Goal: Task Accomplishment & Management: Use online tool/utility

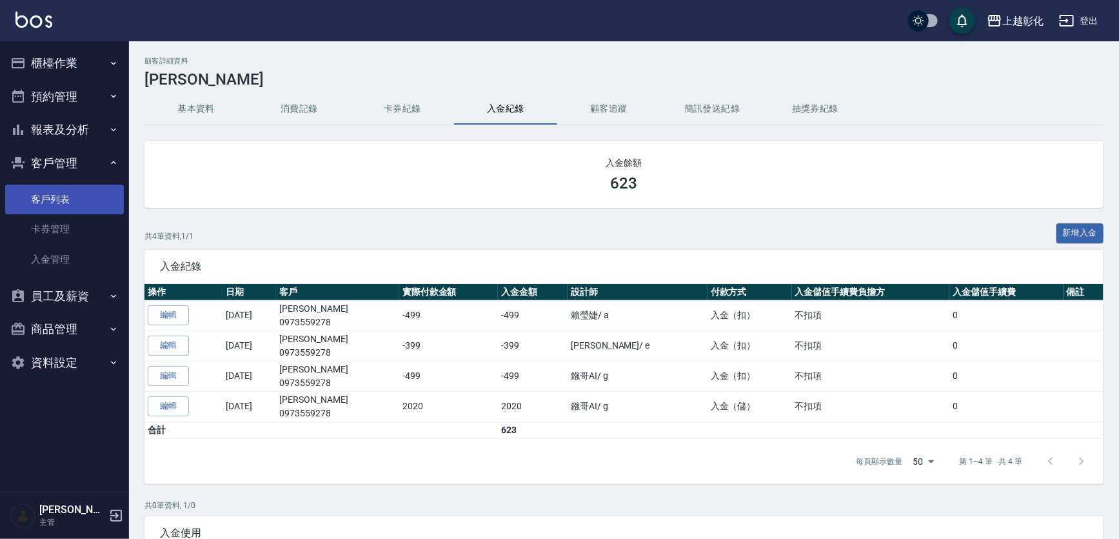
click at [37, 203] on link "客戶列表" at bounding box center [64, 199] width 119 height 30
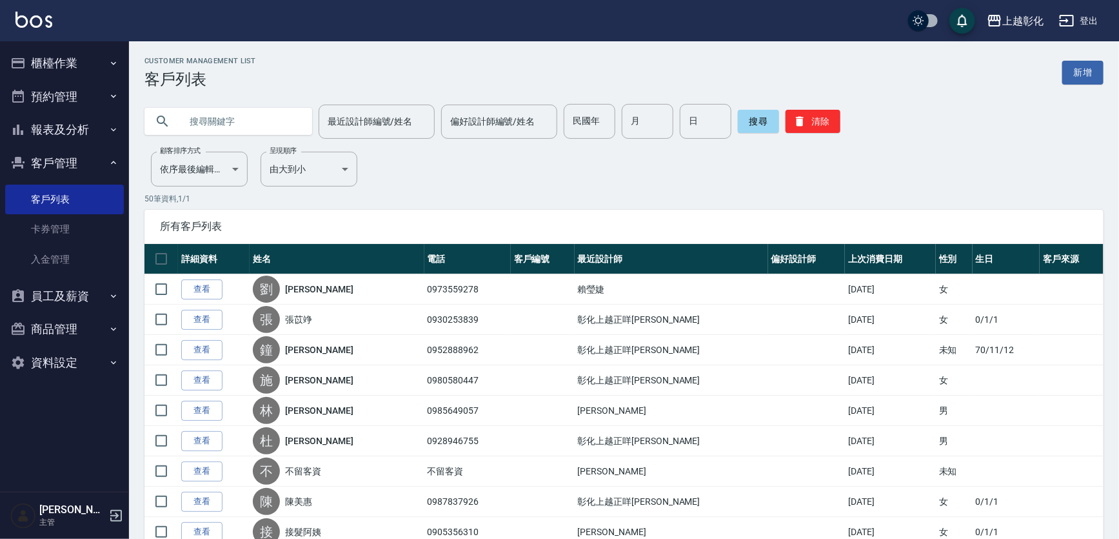
click at [200, 116] on input "text" at bounding box center [241, 121] width 121 height 35
type input "0920466530"
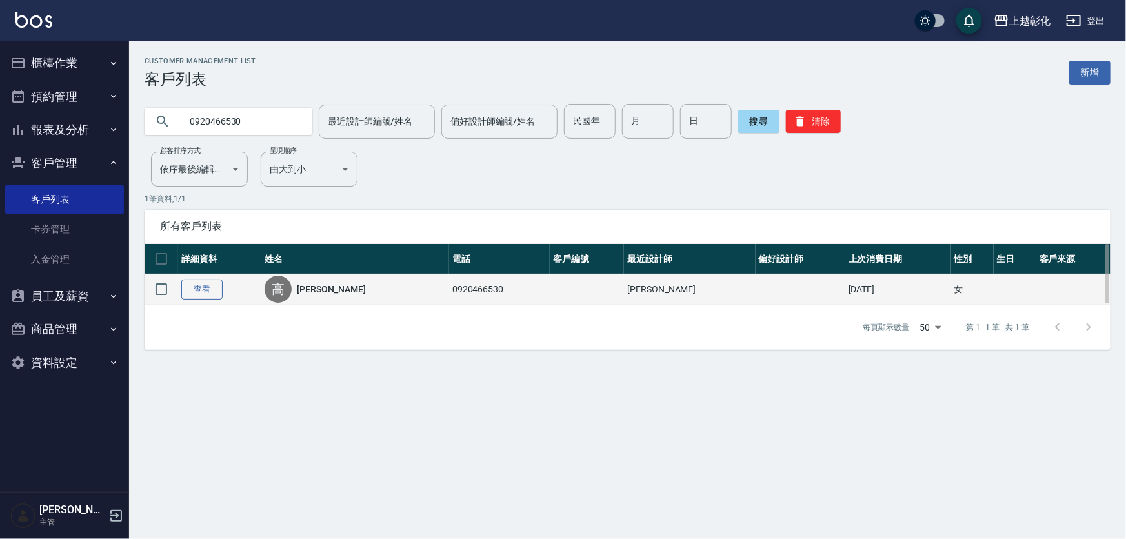
click at [200, 292] on link "查看" at bounding box center [201, 289] width 41 height 20
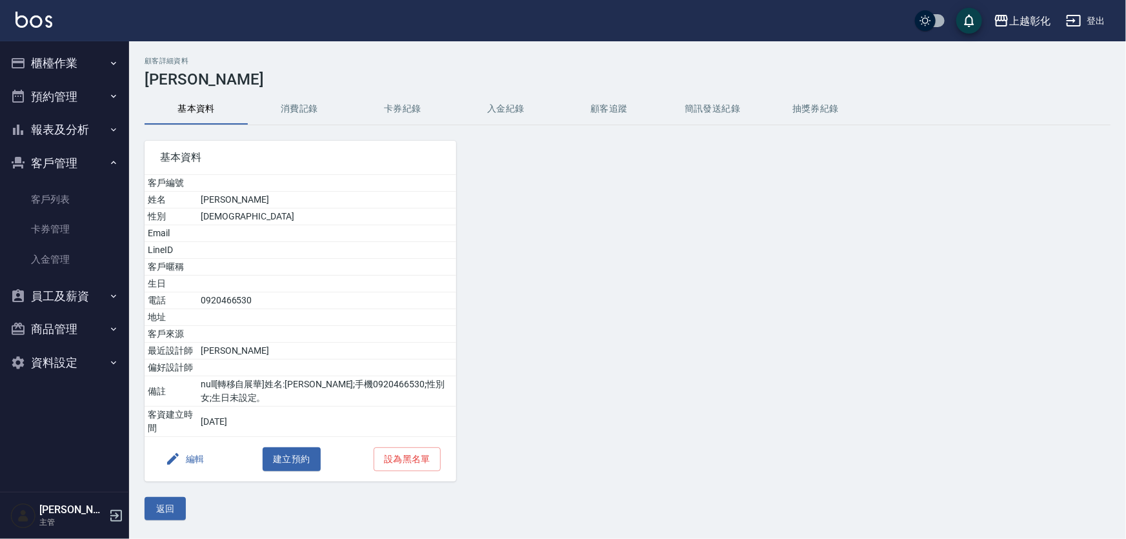
click at [517, 110] on button "入金紀錄" at bounding box center [505, 109] width 103 height 31
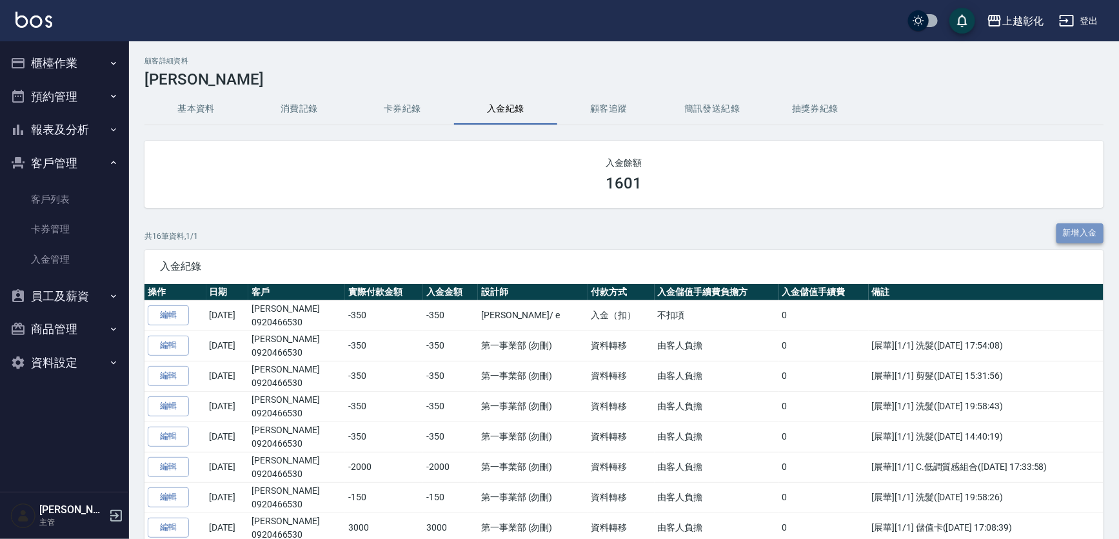
click at [1076, 235] on button "新增入金" at bounding box center [1081, 233] width 48 height 20
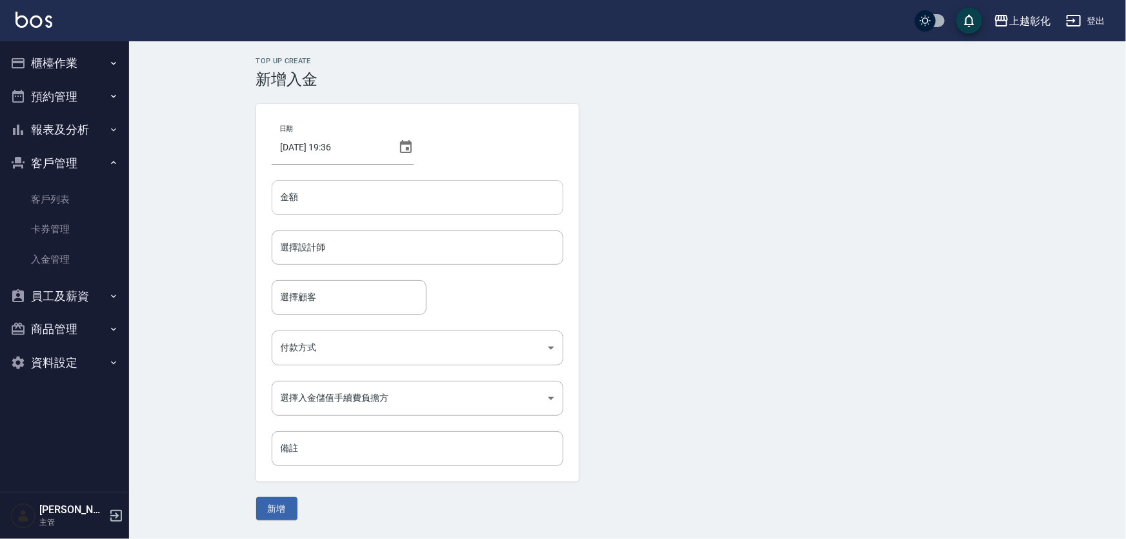
click at [300, 192] on input "金額" at bounding box center [418, 197] width 292 height 35
type input "-269"
click at [256, 497] on button "新增" at bounding box center [276, 509] width 41 height 24
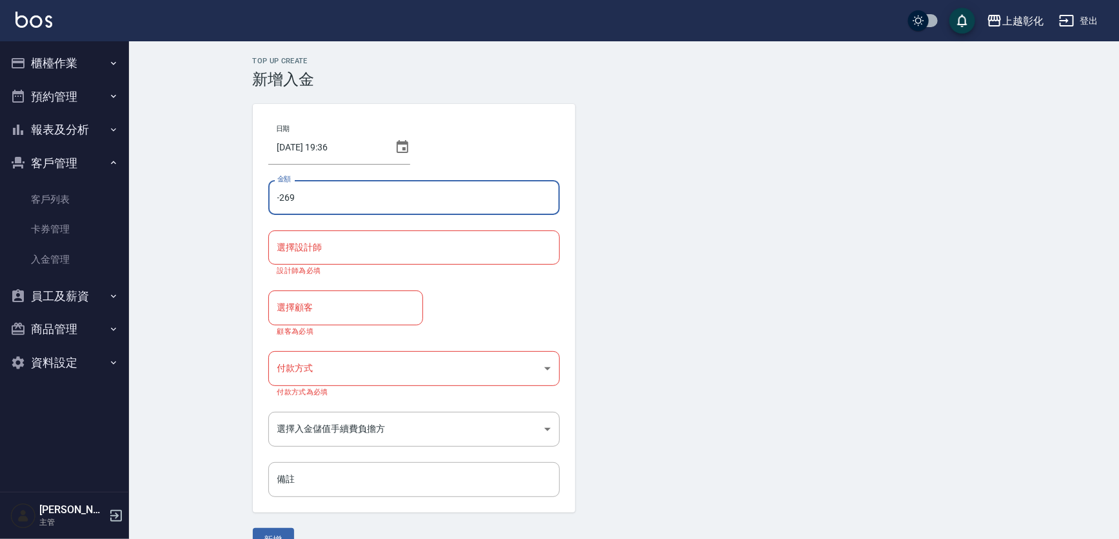
click at [334, 248] on input "選擇設計師" at bounding box center [414, 247] width 280 height 23
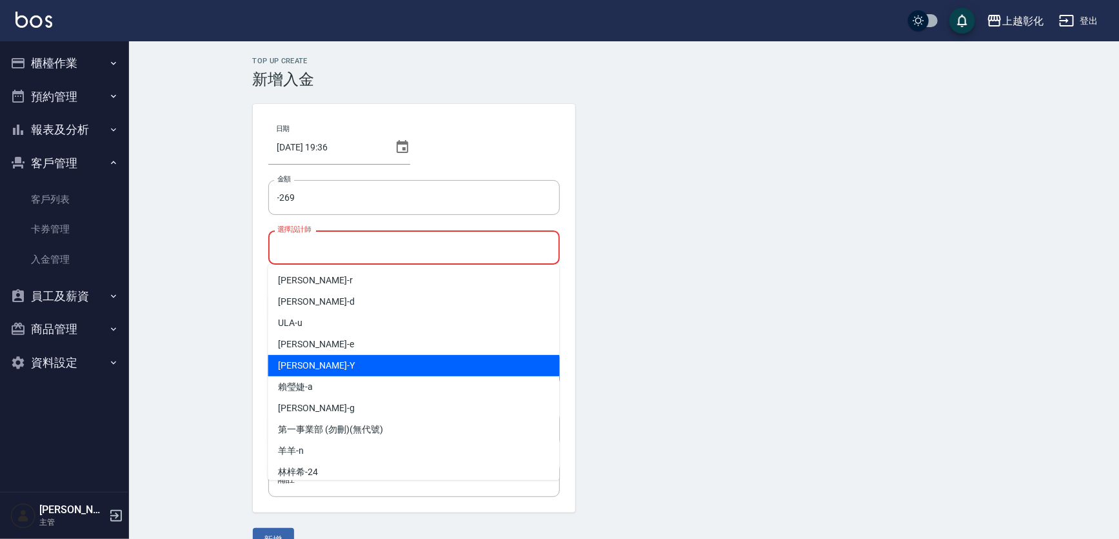
click at [319, 363] on div "[PERSON_NAME]" at bounding box center [414, 365] width 292 height 21
type input "[PERSON_NAME]-Y"
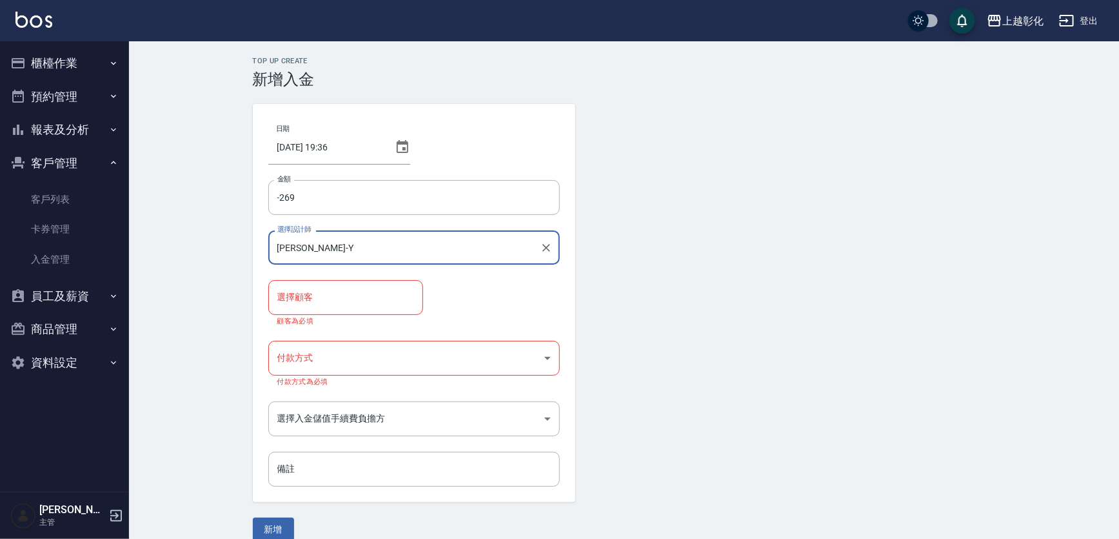
click at [312, 303] on input "選擇顧客" at bounding box center [345, 297] width 143 height 23
click at [309, 290] on input "選擇顧客" at bounding box center [345, 297] width 143 height 23
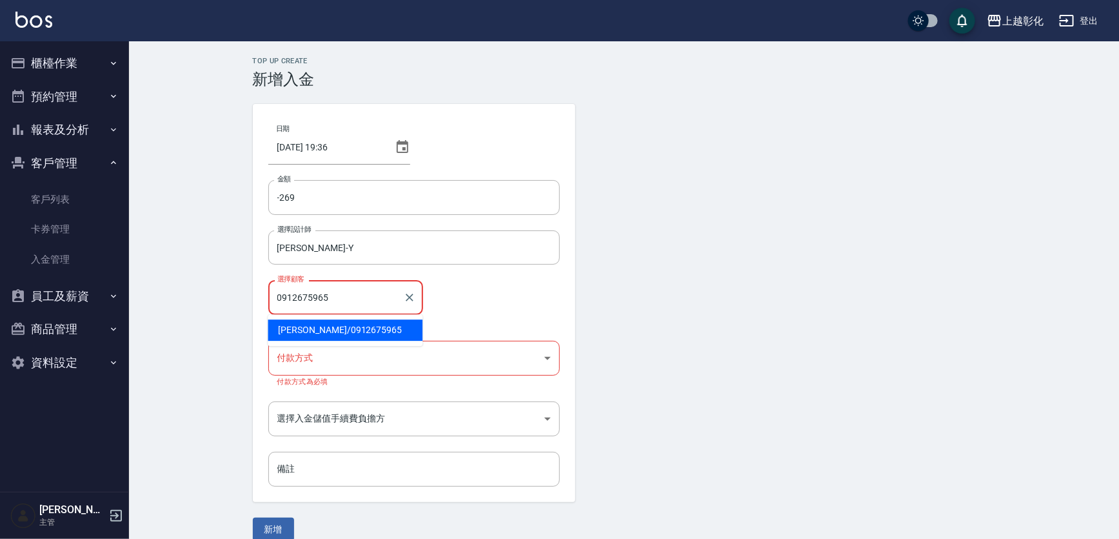
click at [365, 295] on input "0912675965" at bounding box center [336, 297] width 124 height 23
type input "0"
type input "E"
click at [346, 300] on input "[PERSON_NAME]" at bounding box center [336, 297] width 124 height 23
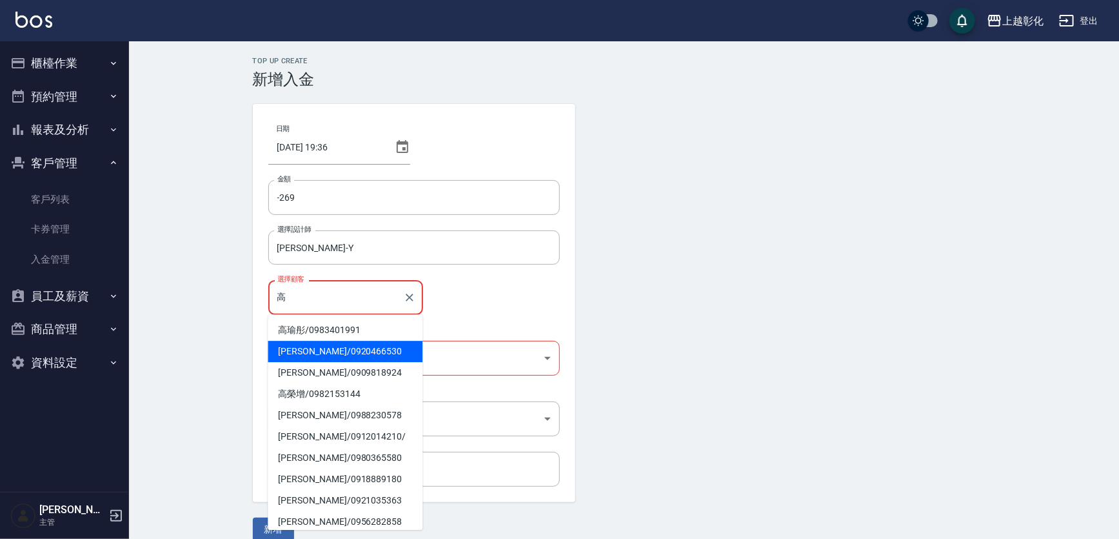
click at [333, 351] on span "[PERSON_NAME]/ 0920466530" at bounding box center [345, 351] width 155 height 21
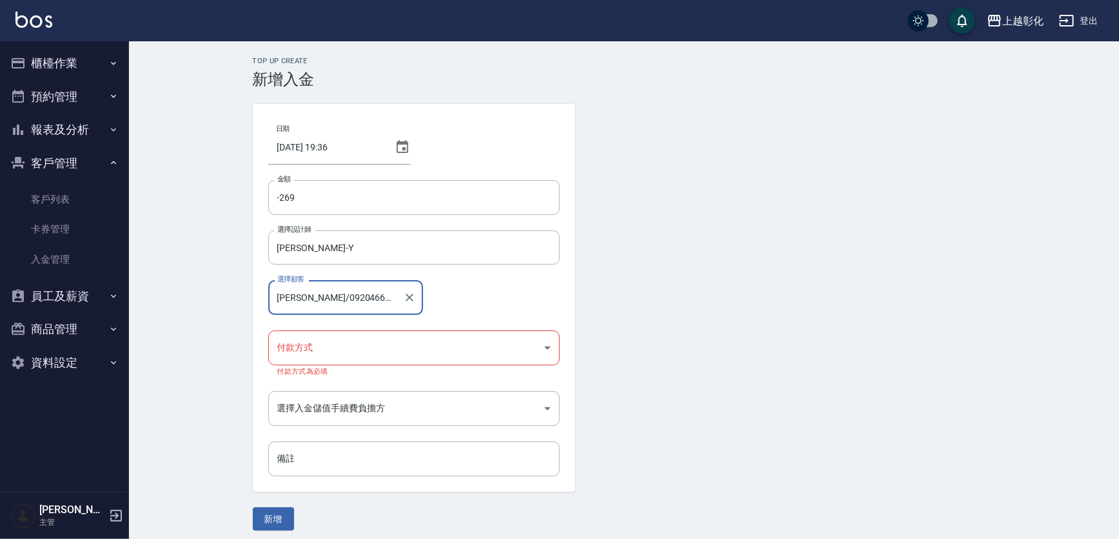
type input "[PERSON_NAME]/0920466530"
click at [337, 350] on body "上越彰化 登出 櫃檯作業 打帳單 帳單列表 現金收支登錄 材料自購登錄 每日結帳 排班表 現場電腦打卡 預約管理 預約管理 單日預約紀錄 單週預約紀錄 報表及…" at bounding box center [563, 273] width 1126 height 546
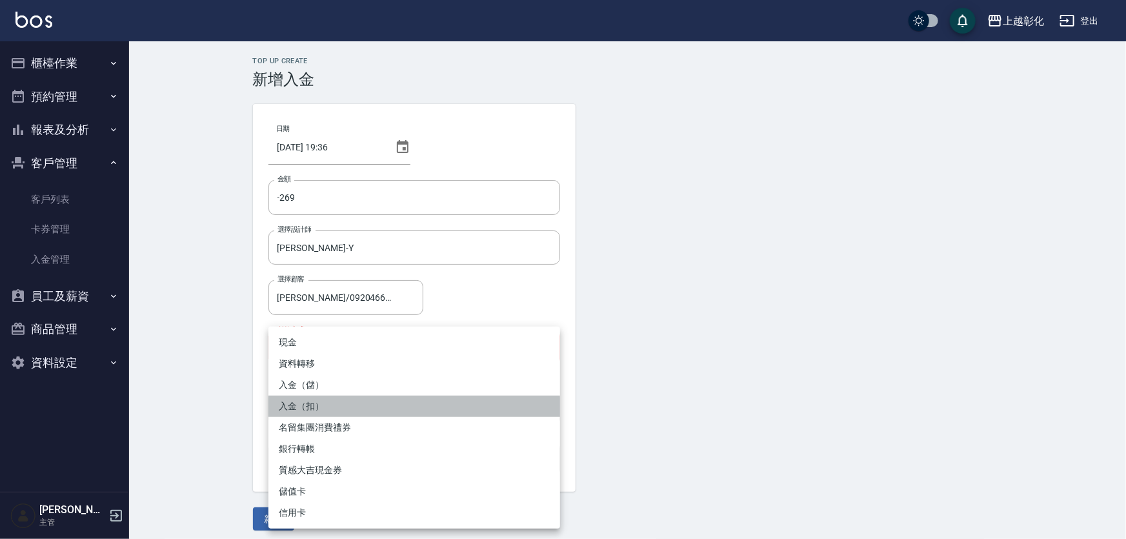
click at [337, 406] on li "入金（扣）" at bounding box center [414, 405] width 292 height 21
type input "入金（扣）"
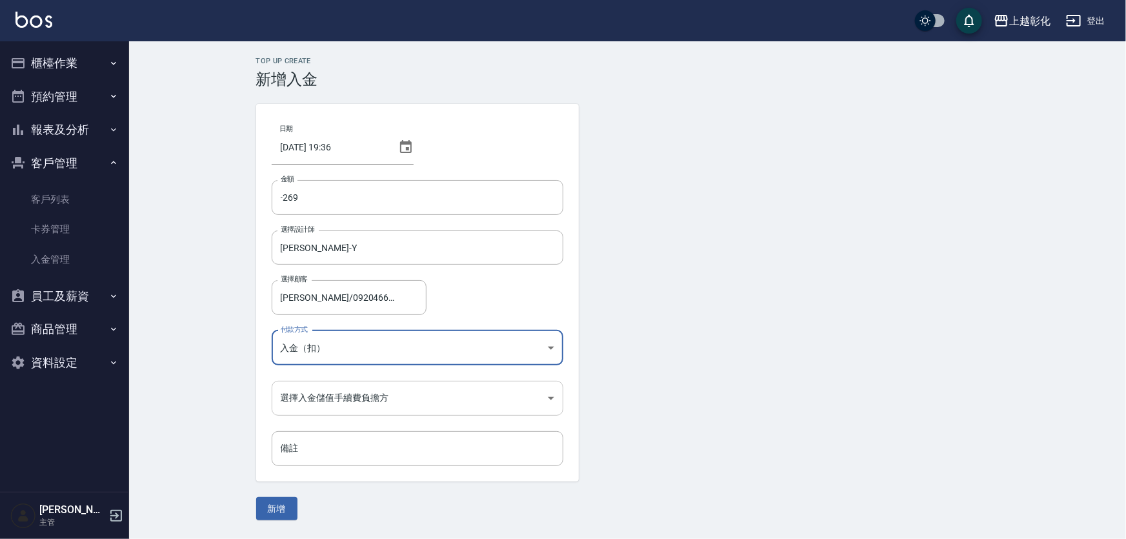
click at [316, 400] on body "上越彰化 登出 櫃檯作業 打帳單 帳單列表 現金收支登錄 材料自購登錄 每日結帳 排班表 現場電腦打卡 預約管理 預約管理 單日預約紀錄 單週預約紀錄 報表及…" at bounding box center [563, 269] width 1126 height 539
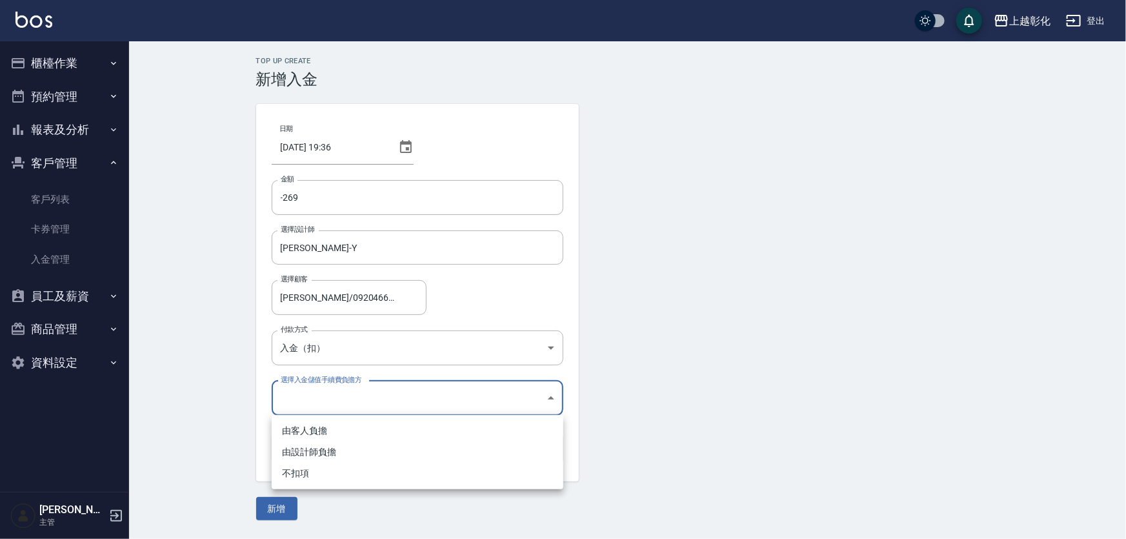
click at [303, 473] on li "不扣項" at bounding box center [418, 472] width 292 height 21
type input "WITHOUTHANDLINGFEE"
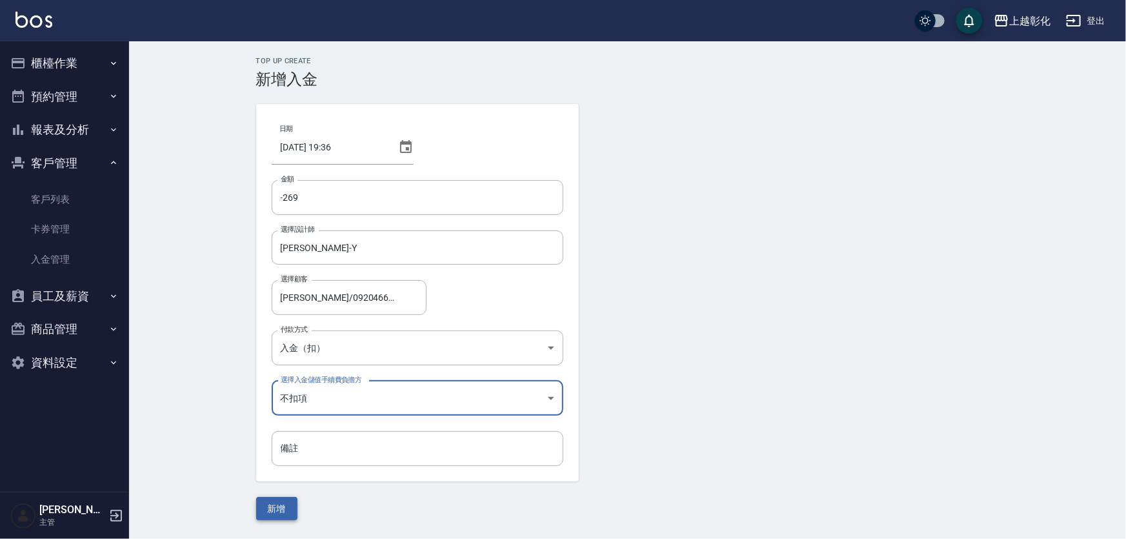
click at [275, 505] on button "新增" at bounding box center [276, 509] width 41 height 24
